Goal: Check status: Check status

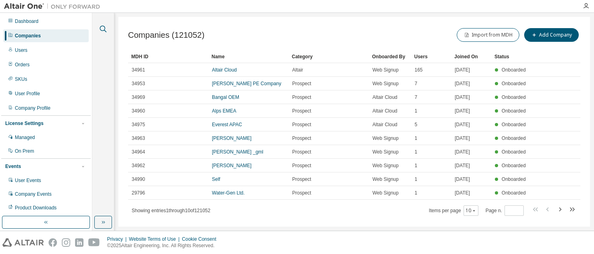
click at [100, 30] on icon "button" at bounding box center [103, 29] width 10 height 10
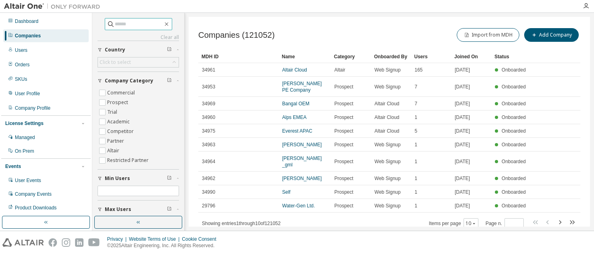
click at [142, 19] on span at bounding box center [138, 24] width 67 height 12
click at [135, 26] on input "text" at bounding box center [139, 24] width 48 height 8
type input "*****"
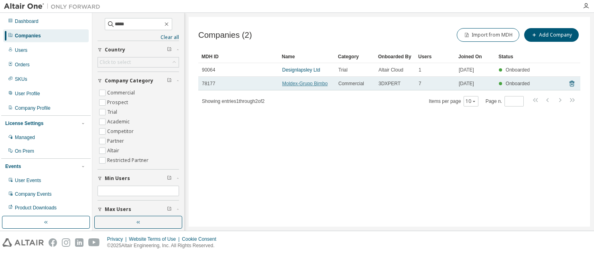
click at [300, 84] on link "Moldex-Grupo Bimbo" at bounding box center [304, 84] width 45 height 6
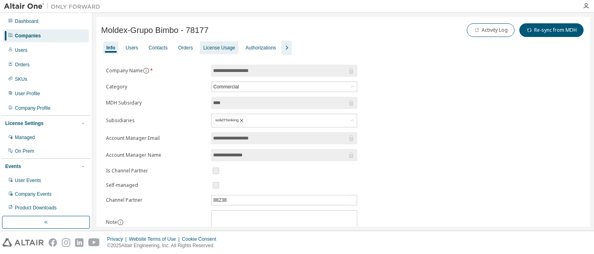
click at [218, 51] on div "License Usage" at bounding box center [219, 47] width 38 height 13
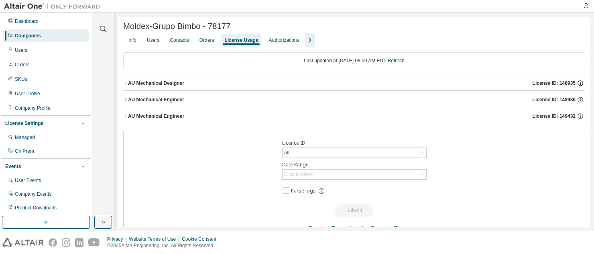
click at [577, 82] on icon "button" at bounding box center [580, 83] width 6 height 6
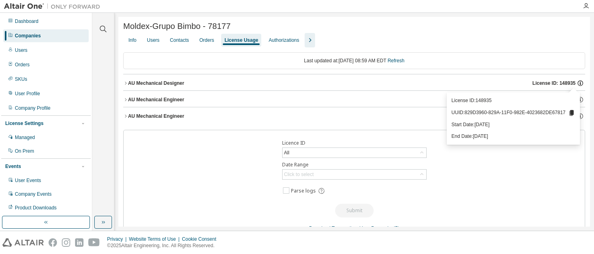
click at [577, 82] on icon "button" at bounding box center [580, 83] width 6 height 6
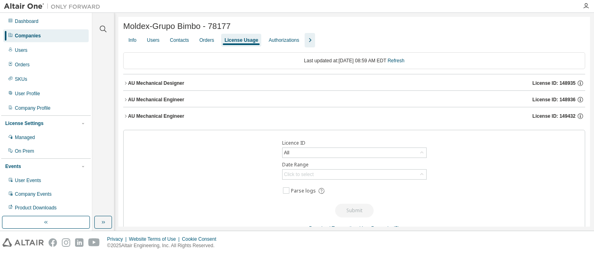
click at [124, 85] on icon "button" at bounding box center [125, 83] width 5 height 5
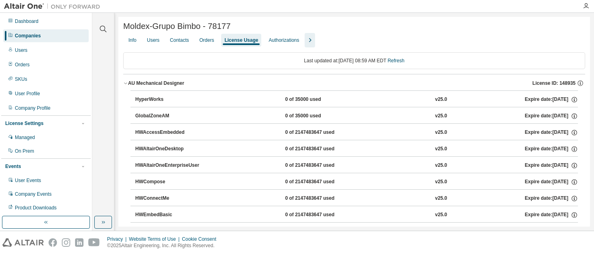
click at [124, 85] on icon "button" at bounding box center [125, 83] width 5 height 5
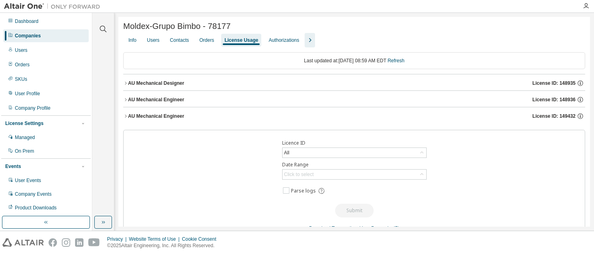
click at [125, 99] on icon "button" at bounding box center [125, 99] width 5 height 5
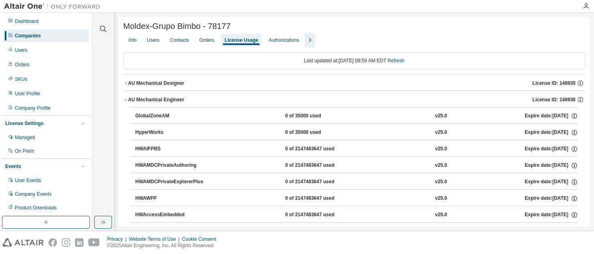
click at [125, 99] on icon "button" at bounding box center [125, 99] width 5 height 5
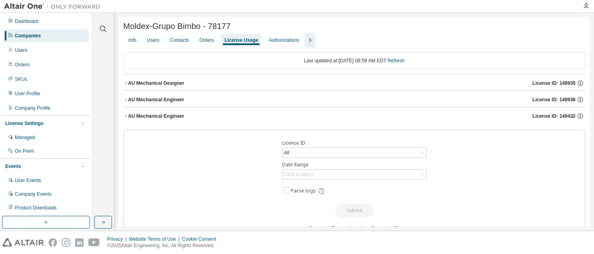
click at [125, 118] on icon "button" at bounding box center [125, 116] width 5 height 5
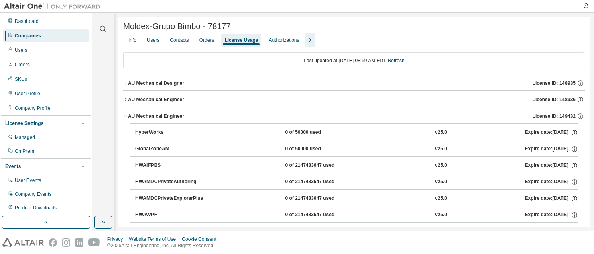
click at [438, 31] on div "Moldex-Grupo Bimbo - 78177" at bounding box center [354, 26] width 462 height 9
